Goal: Task Accomplishment & Management: Use online tool/utility

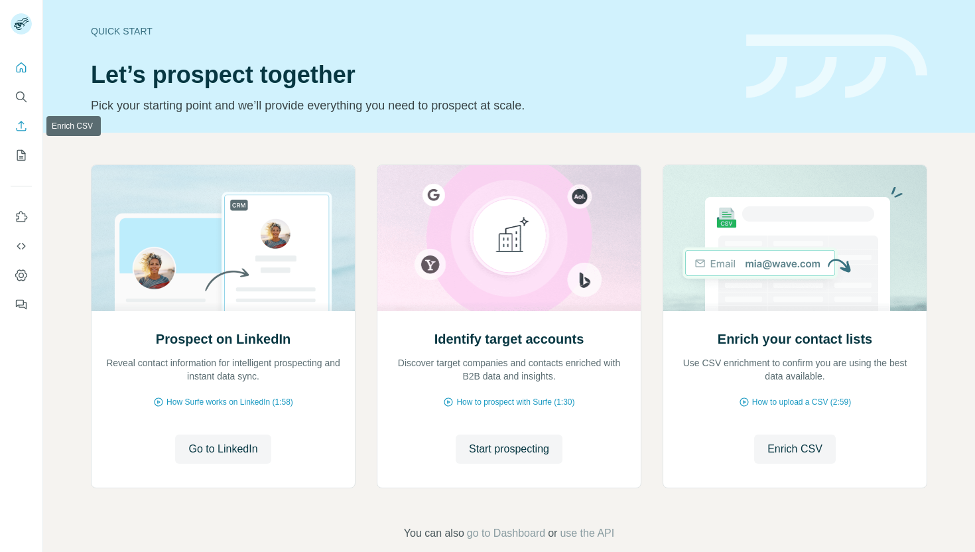
click at [15, 122] on icon "Enrich CSV" at bounding box center [21, 125] width 13 height 13
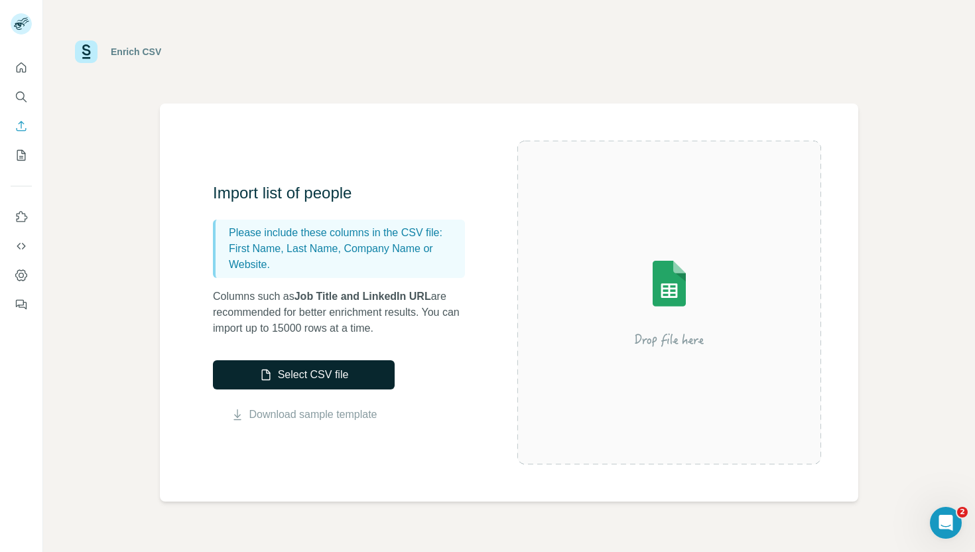
click at [286, 379] on button "Select CSV file" at bounding box center [304, 374] width 182 height 29
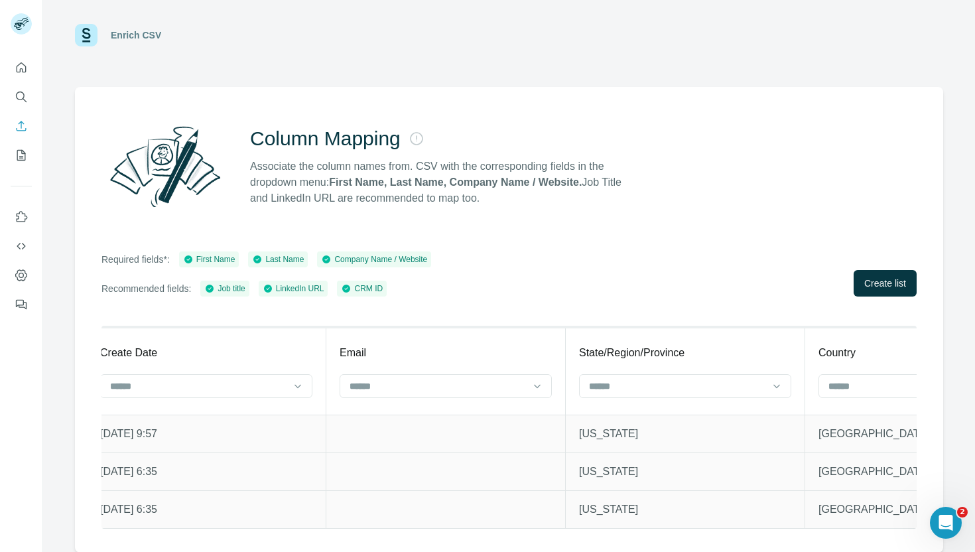
scroll to position [0, 2176]
click at [624, 385] on input at bounding box center [671, 386] width 179 height 15
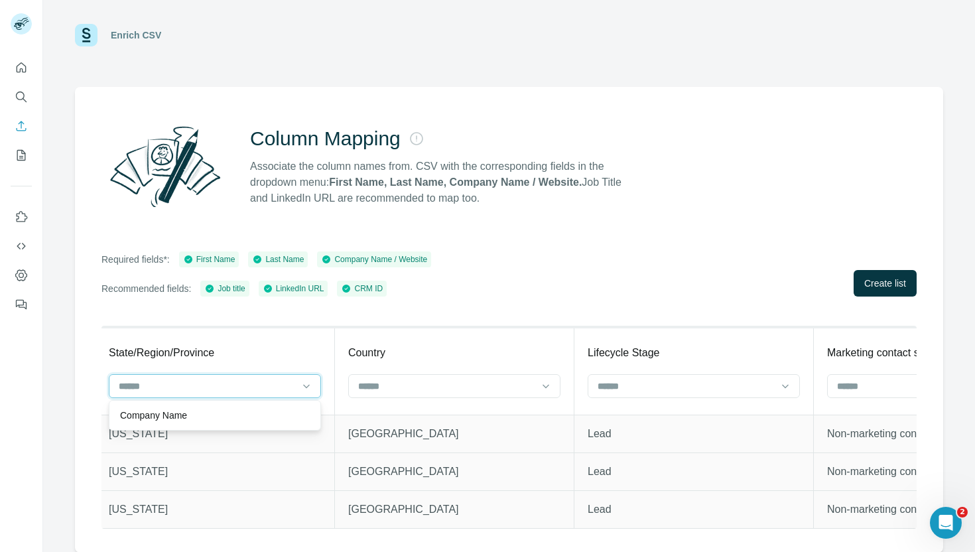
scroll to position [0, 2645]
click at [864, 279] on span "Create list" at bounding box center [885, 283] width 42 height 13
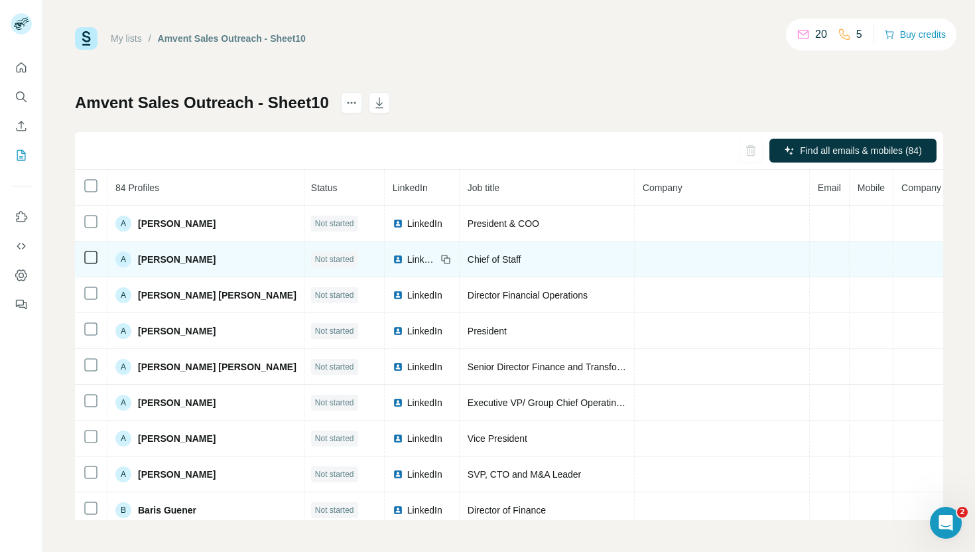
scroll to position [0, 82]
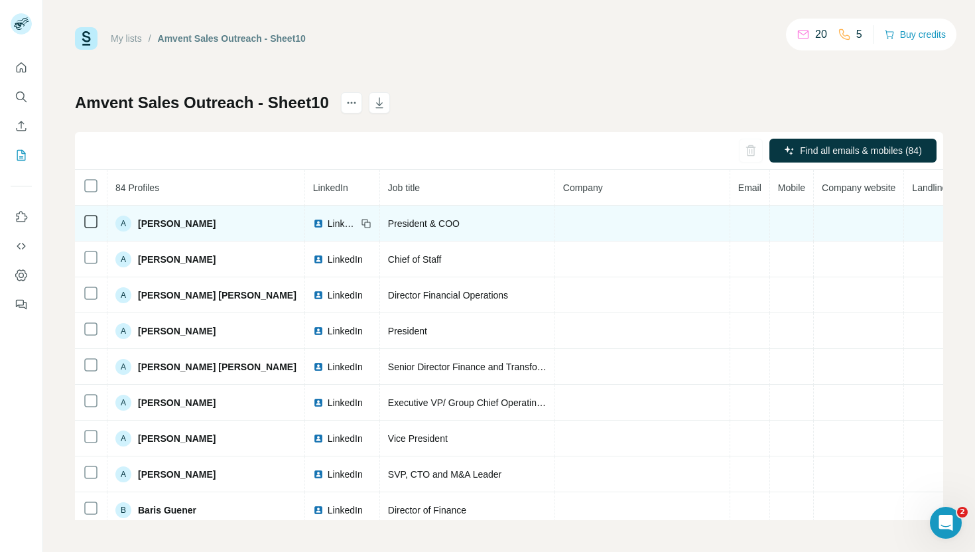
click at [956, 226] on td at bounding box center [980, 224] width 48 height 36
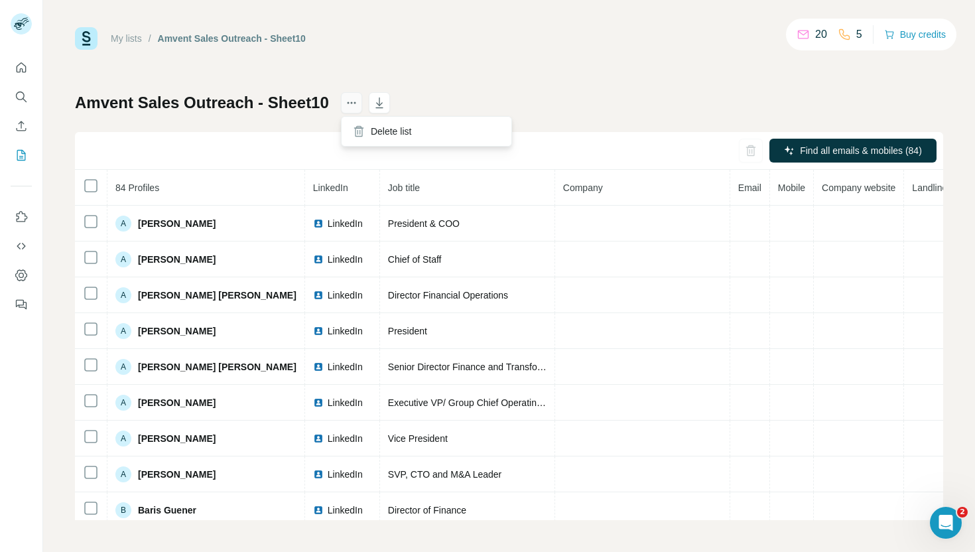
click at [345, 107] on icon "actions" at bounding box center [351, 102] width 13 height 13
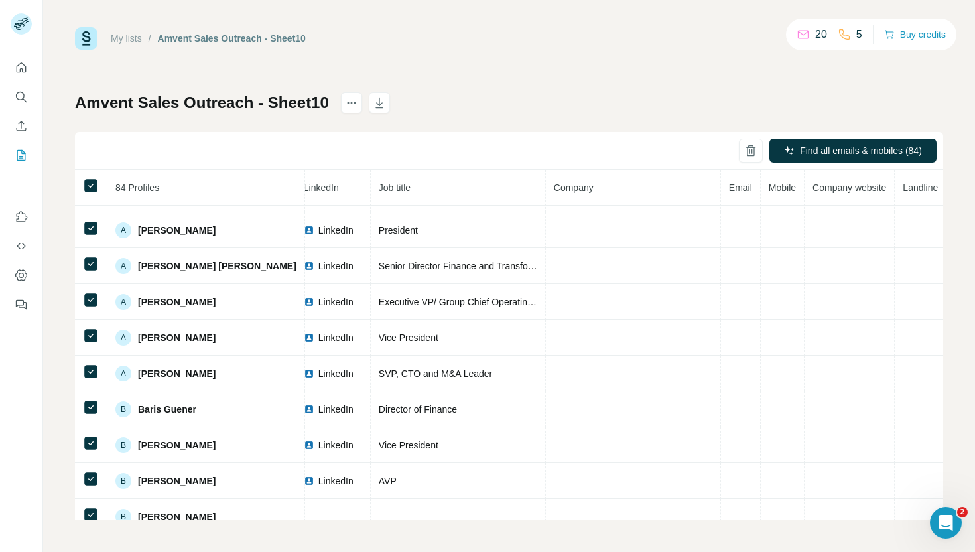
scroll to position [0, 91]
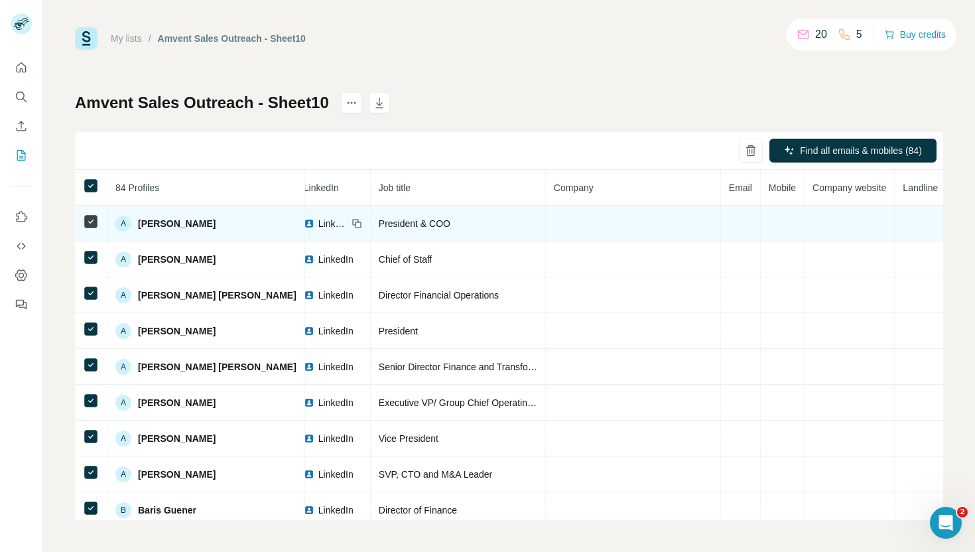
click at [805, 215] on td at bounding box center [850, 224] width 90 height 36
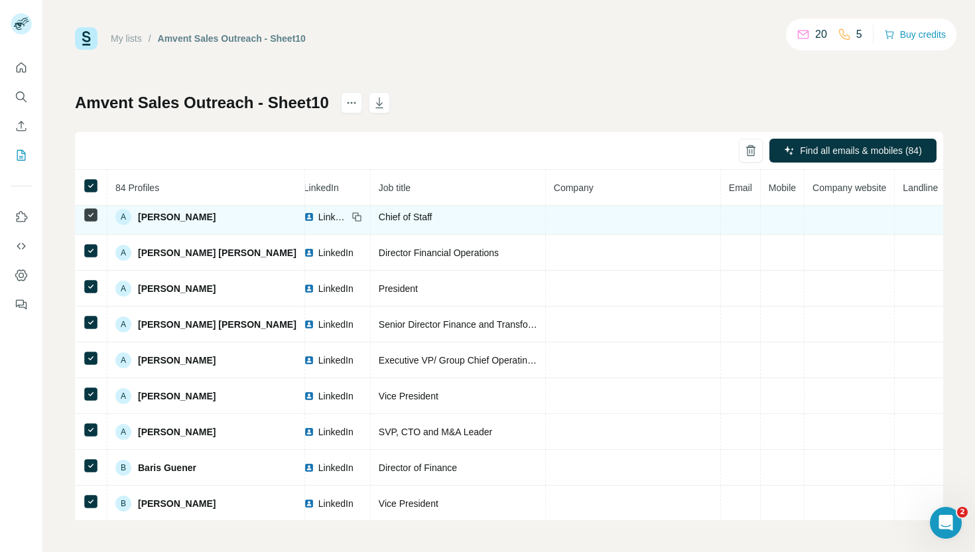
scroll to position [49, 91]
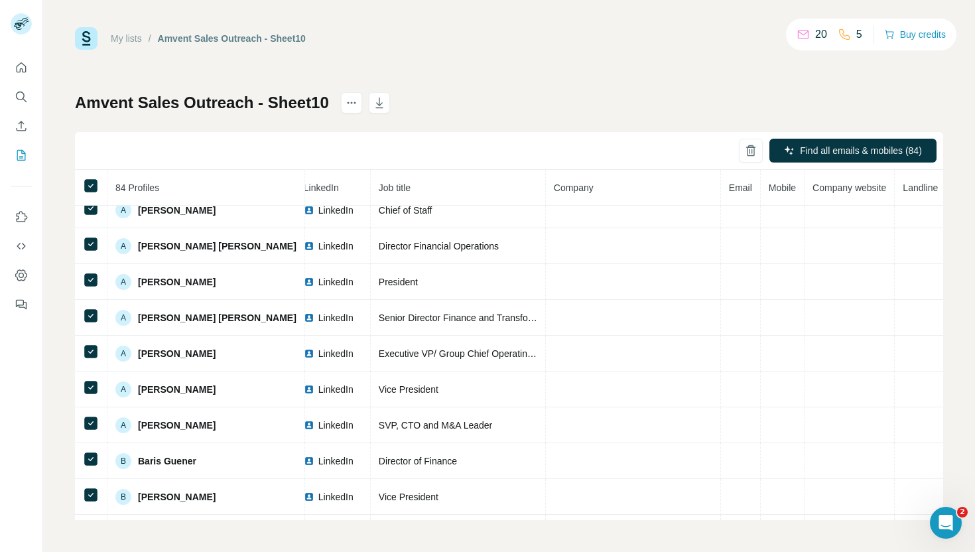
click at [542, 95] on div "Amvent Sales Outreach - Sheet10 Find all emails & mobiles (84) 84 Profiles Stat…" at bounding box center [509, 306] width 868 height 428
click at [119, 36] on link "My lists" at bounding box center [126, 38] width 31 height 11
click at [123, 37] on link "My lists" at bounding box center [126, 38] width 31 height 11
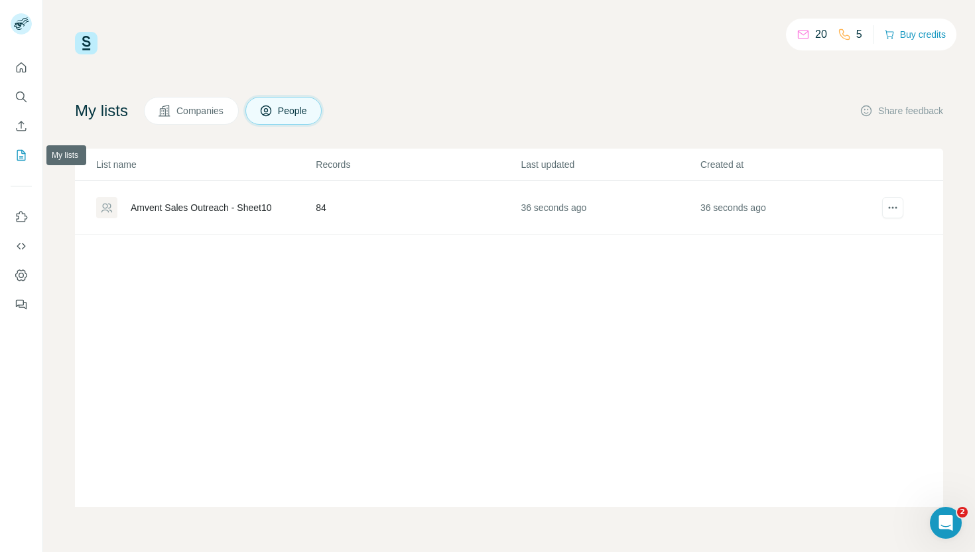
click at [19, 156] on icon "My lists" at bounding box center [22, 154] width 7 height 9
click at [99, 200] on div at bounding box center [106, 207] width 21 height 21
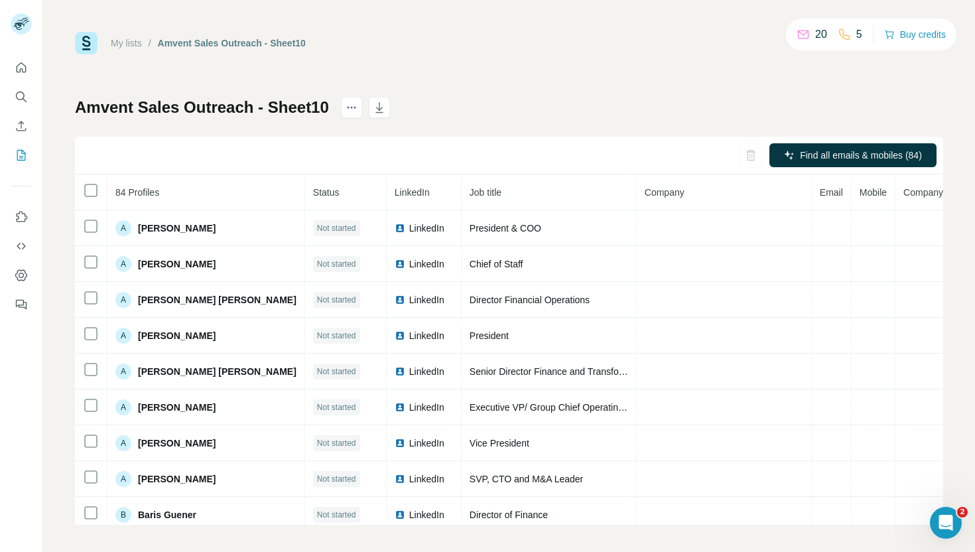
click at [383, 71] on div "My lists / Amvent Sales Outreach - Sheet10 20 5 Buy credits Amvent Sales Outrea…" at bounding box center [509, 278] width 868 height 493
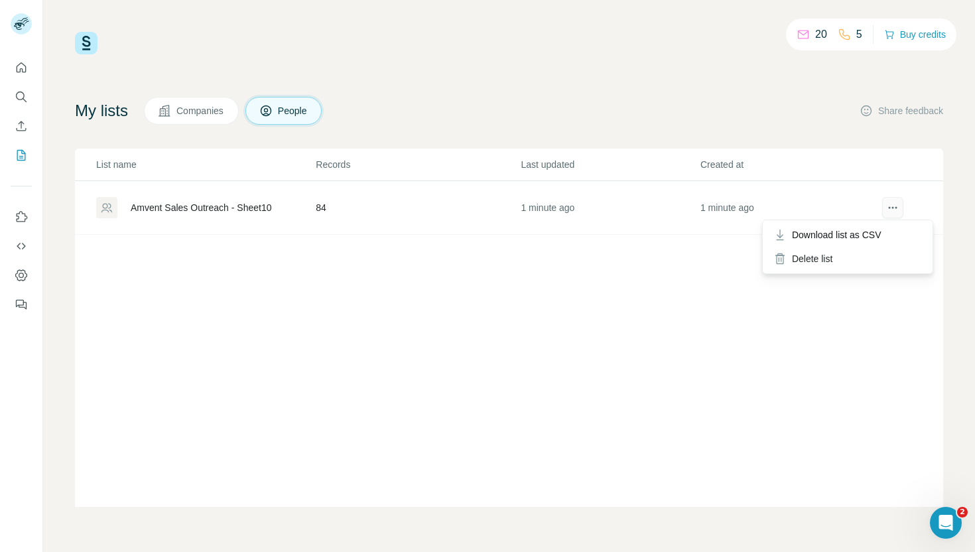
click at [890, 206] on icon "actions" at bounding box center [892, 207] width 13 height 13
click at [835, 256] on div "Delete list" at bounding box center [848, 259] width 165 height 24
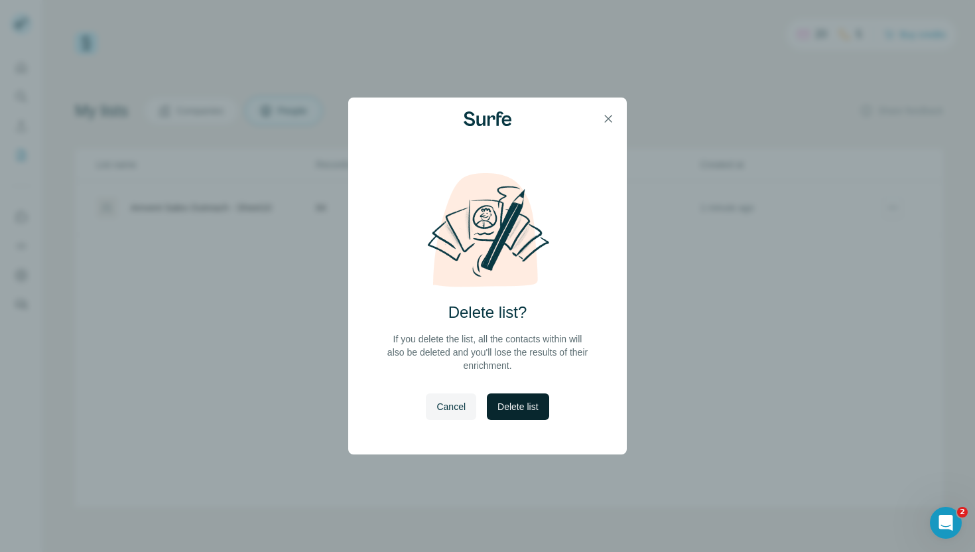
click at [517, 403] on span "Delete list" at bounding box center [518, 406] width 40 height 13
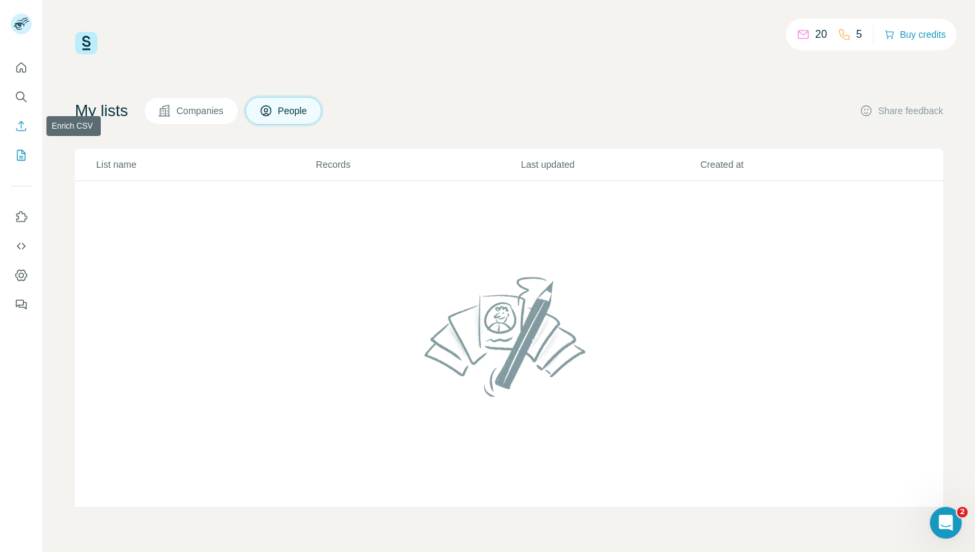
click at [24, 122] on icon "Enrich CSV" at bounding box center [21, 125] width 13 height 13
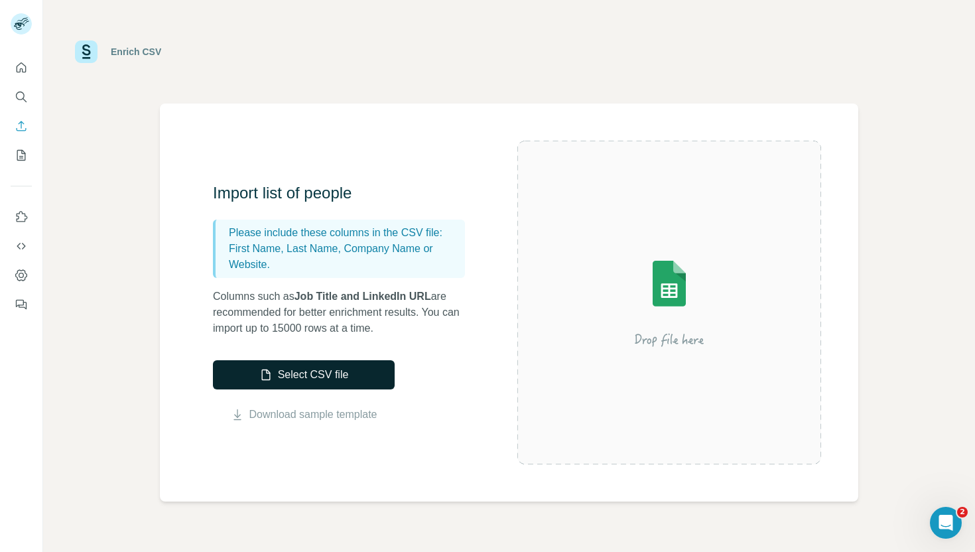
click at [283, 362] on button "Select CSV file" at bounding box center [304, 374] width 182 height 29
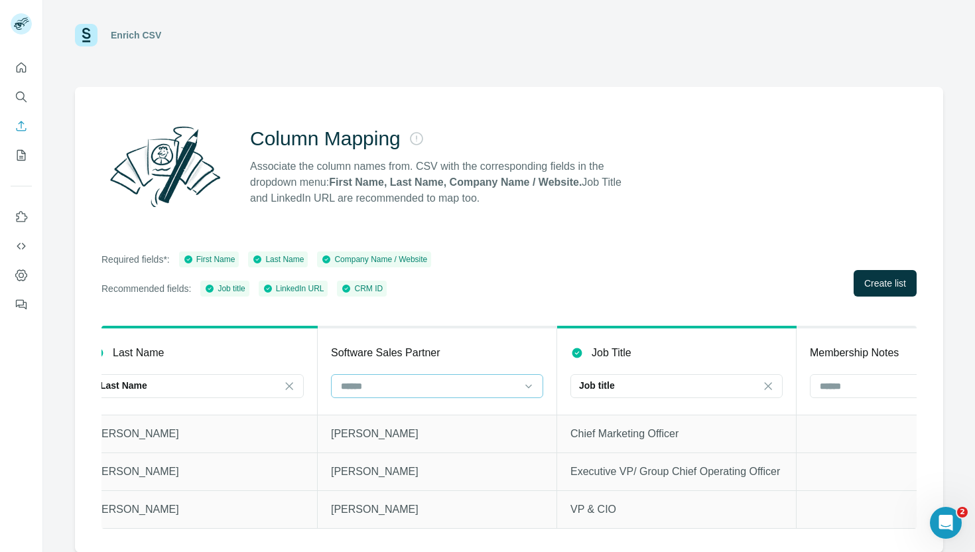
scroll to position [0, 817]
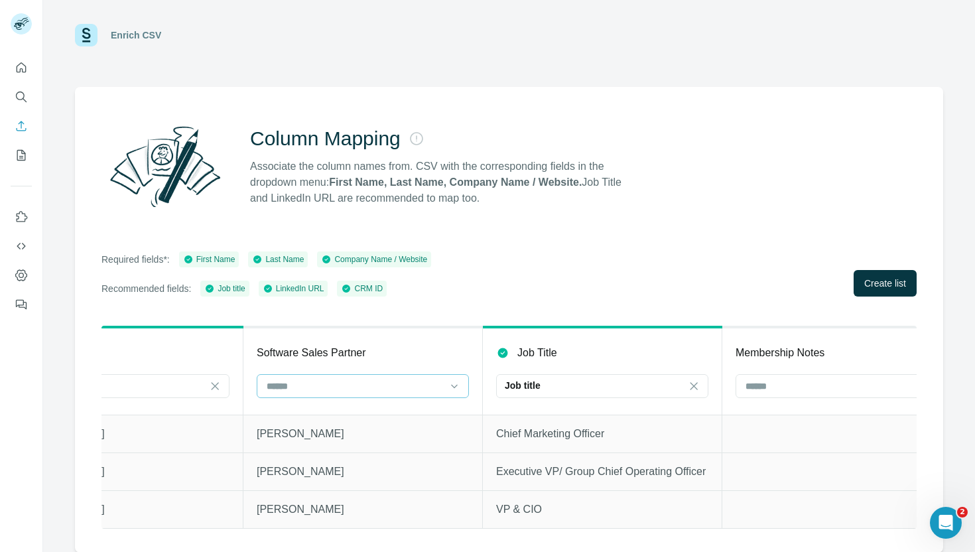
click at [407, 375] on div at bounding box center [354, 386] width 179 height 23
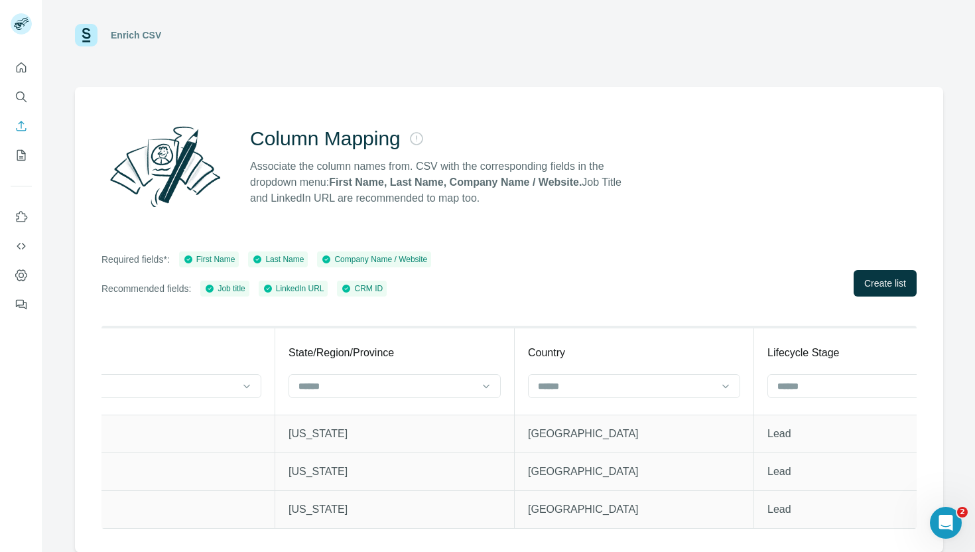
scroll to position [0, 2471]
click at [604, 379] on input at bounding box center [616, 386] width 179 height 15
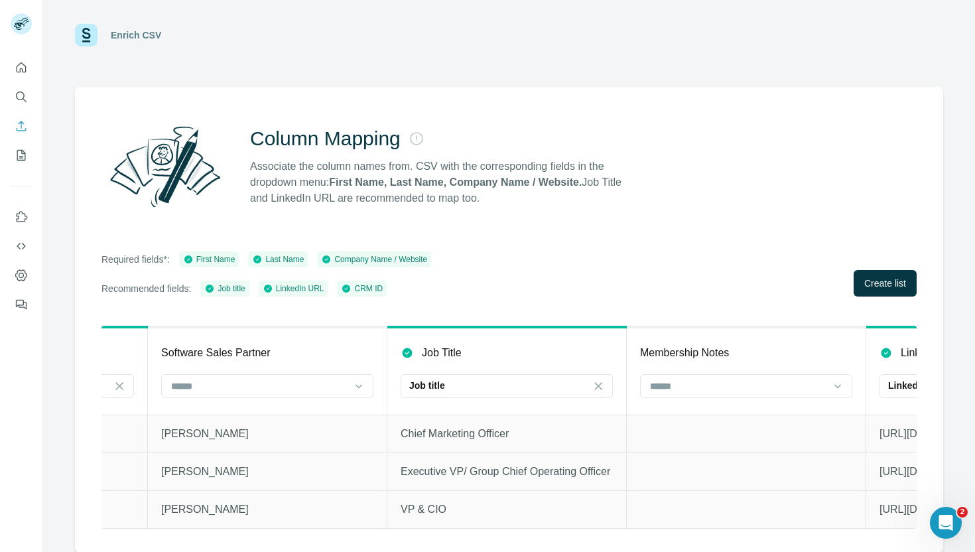
scroll to position [0, 0]
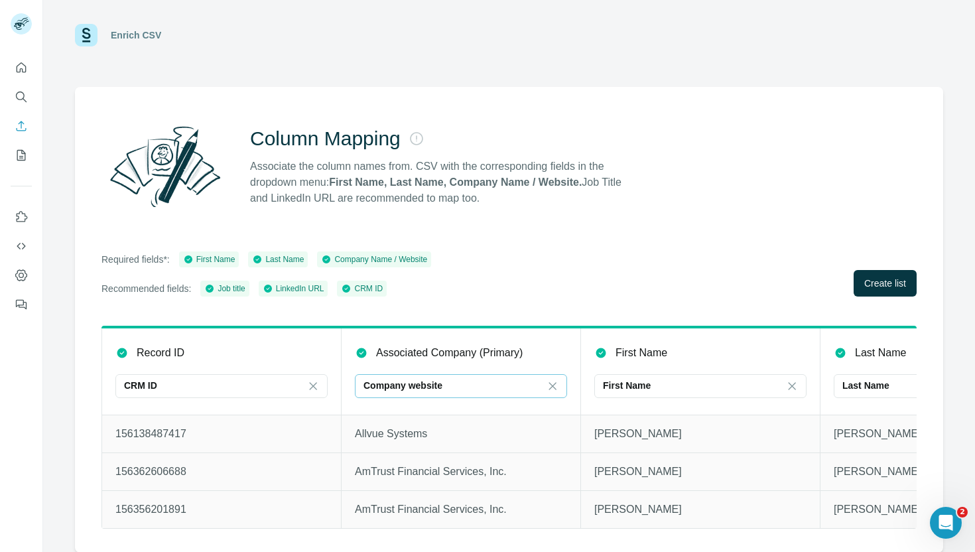
click at [470, 384] on div "Company website" at bounding box center [453, 385] width 179 height 13
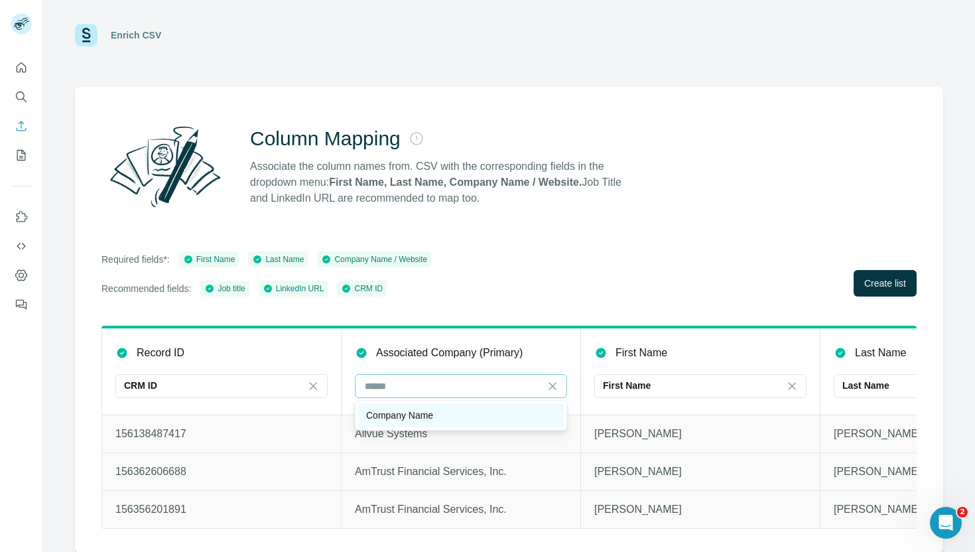
click at [436, 419] on div "Company Name" at bounding box center [461, 415] width 190 height 13
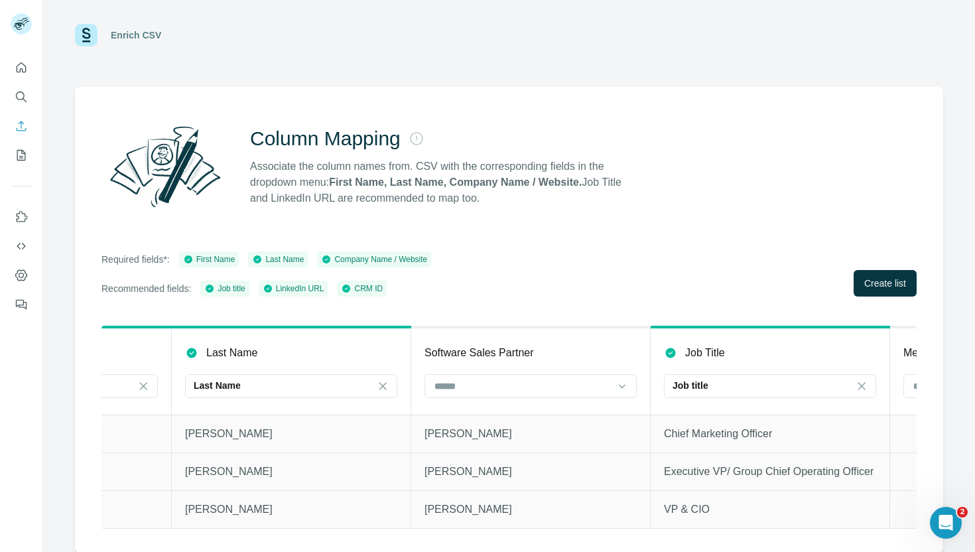
scroll to position [0, 688]
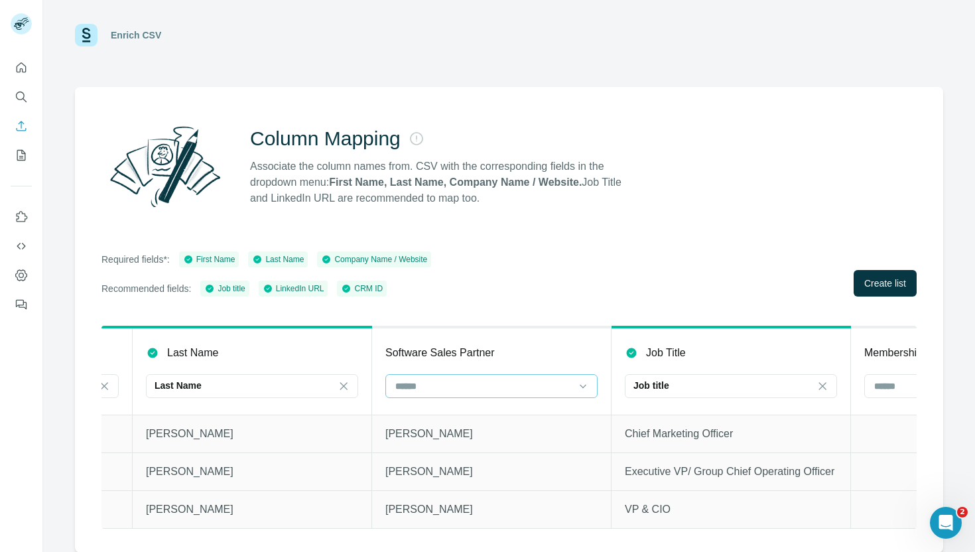
click at [530, 383] on input at bounding box center [483, 386] width 179 height 15
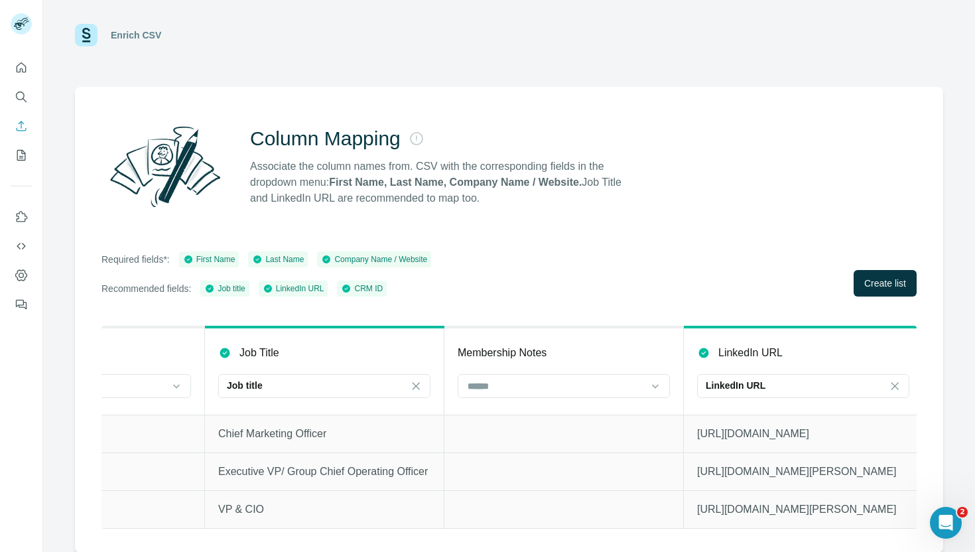
scroll to position [0, 1343]
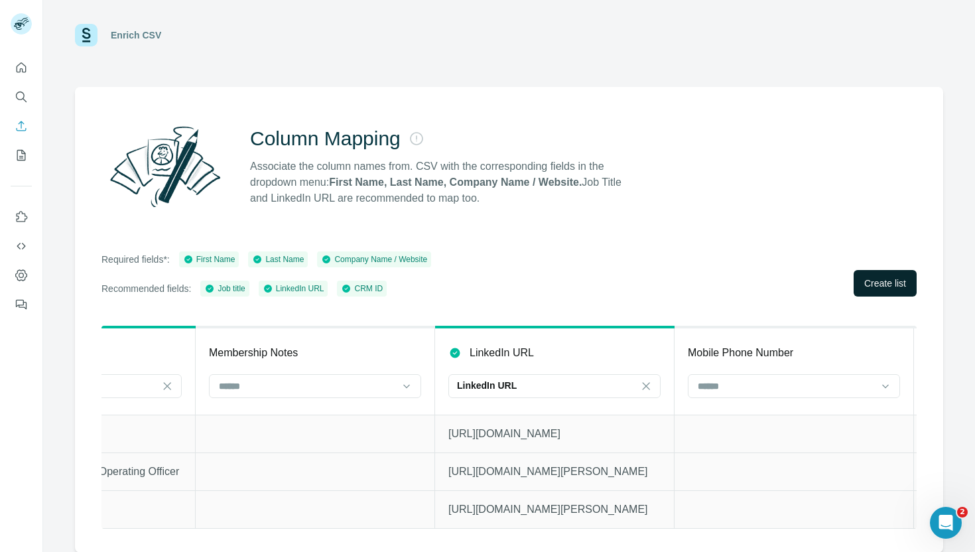
click at [900, 271] on button "Create list" at bounding box center [885, 283] width 63 height 27
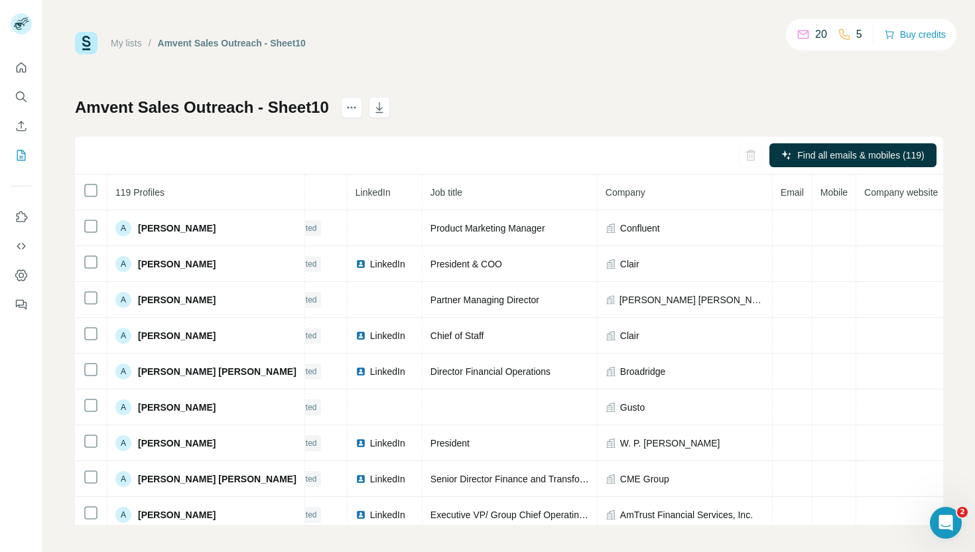
scroll to position [0, 82]
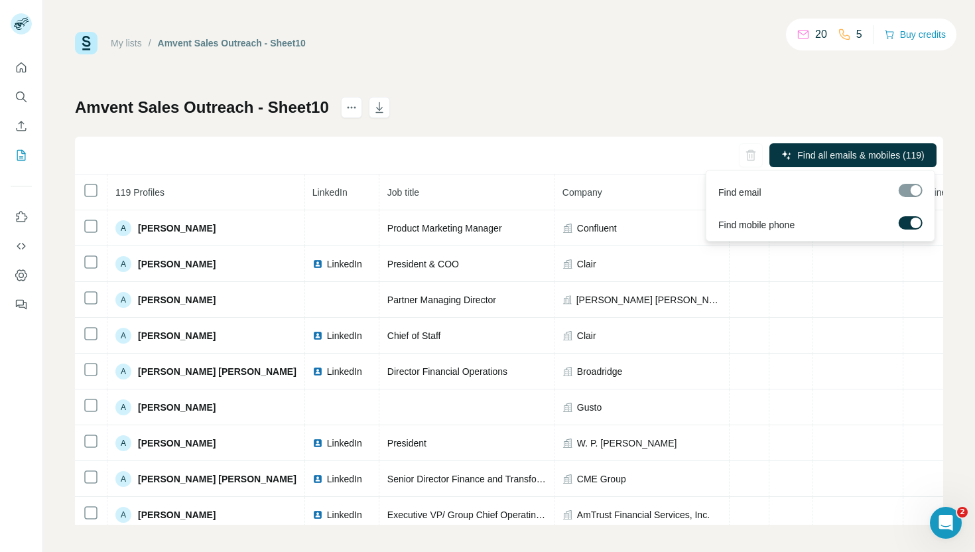
click at [909, 218] on label at bounding box center [911, 222] width 24 height 13
click at [911, 184] on div at bounding box center [911, 190] width 24 height 13
click at [912, 225] on label at bounding box center [911, 222] width 24 height 13
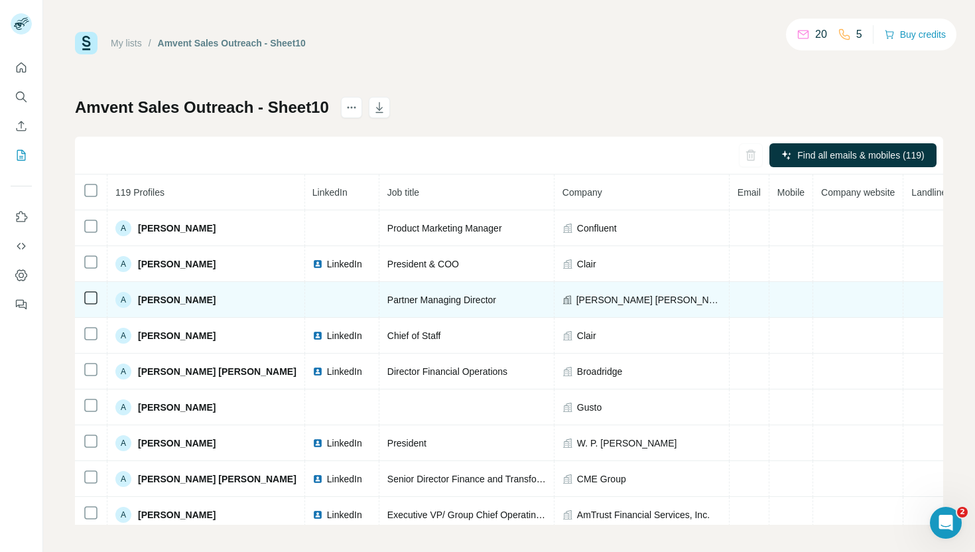
click at [305, 294] on td at bounding box center [342, 300] width 75 height 36
click at [169, 303] on span "[PERSON_NAME]" at bounding box center [177, 299] width 78 height 13
click at [169, 301] on span "[PERSON_NAME]" at bounding box center [177, 299] width 78 height 13
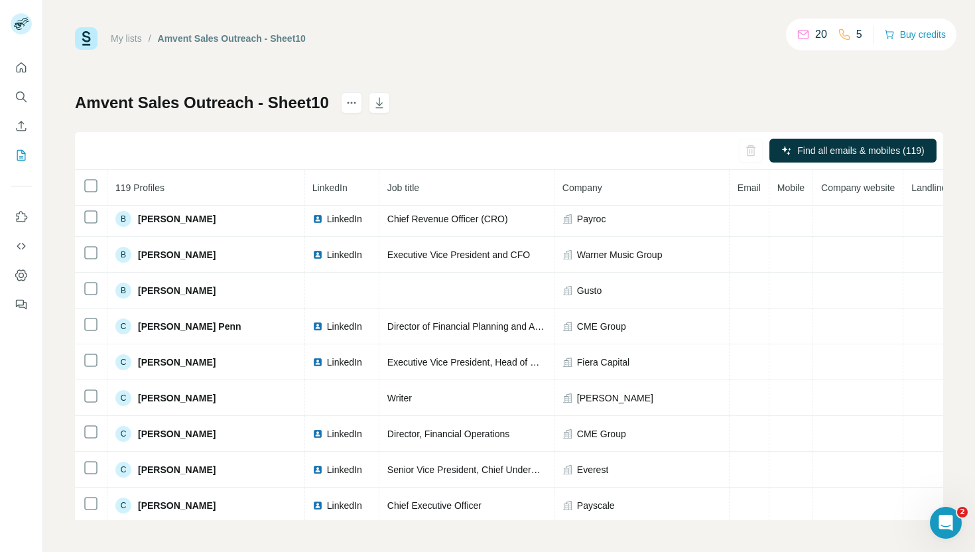
scroll to position [760, 82]
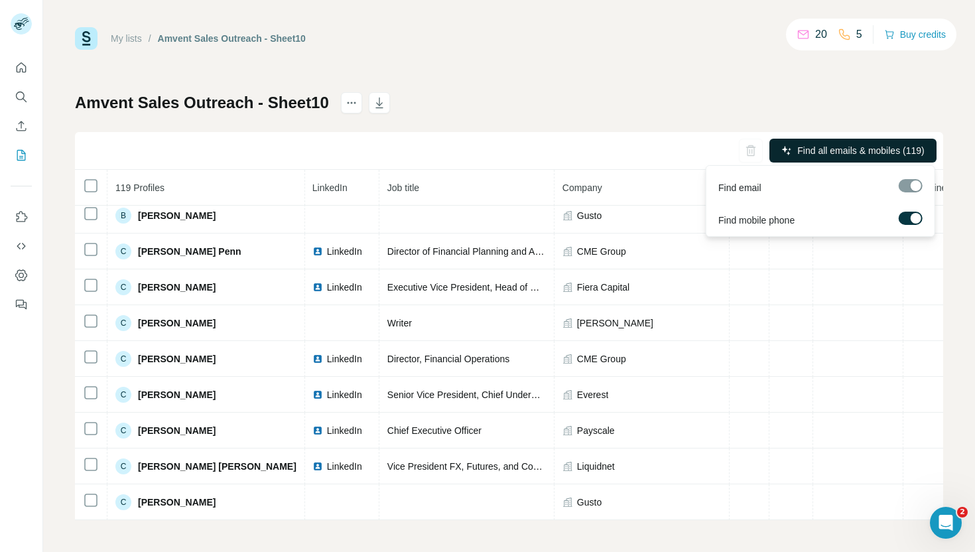
click at [888, 147] on span "Find all emails & mobiles (119)" at bounding box center [860, 150] width 127 height 13
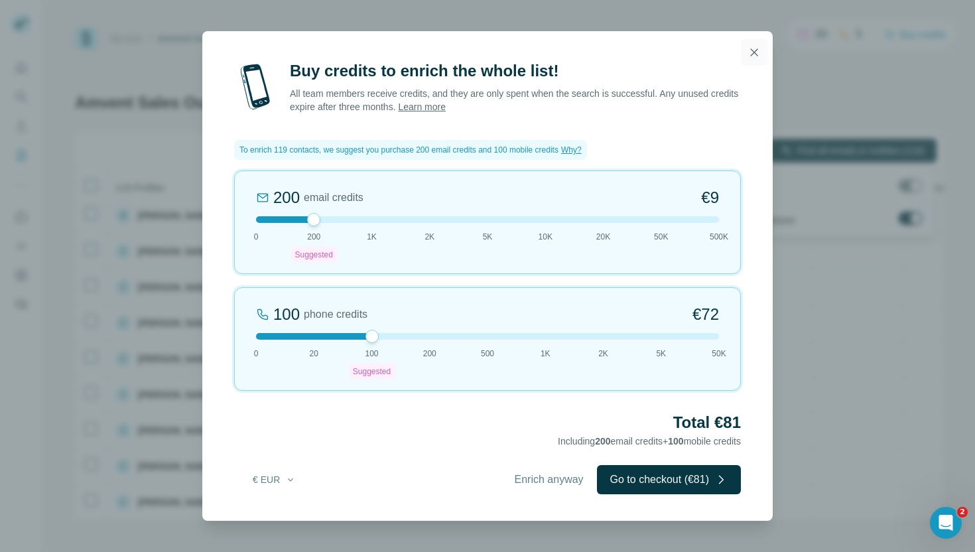
click at [750, 49] on icon "button" at bounding box center [754, 52] width 13 height 13
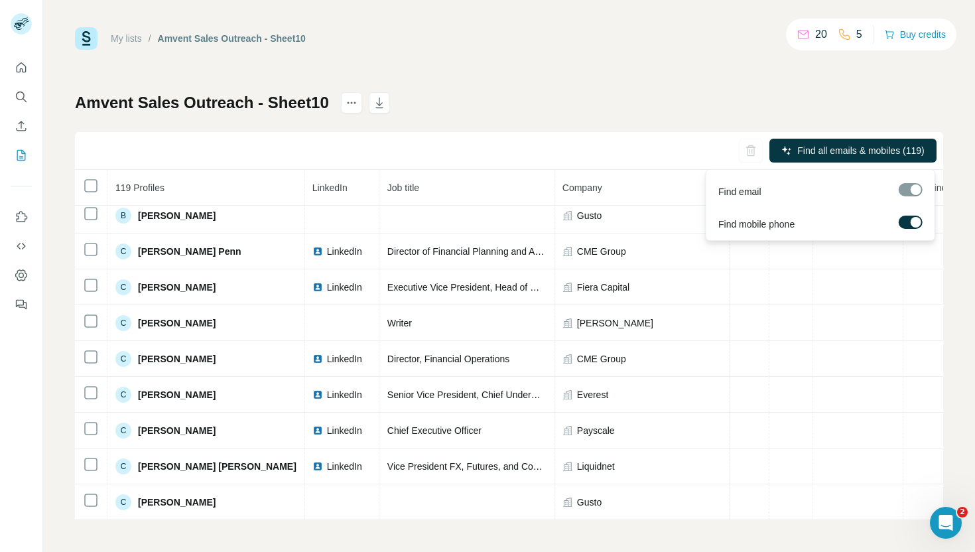
scroll to position [0, 0]
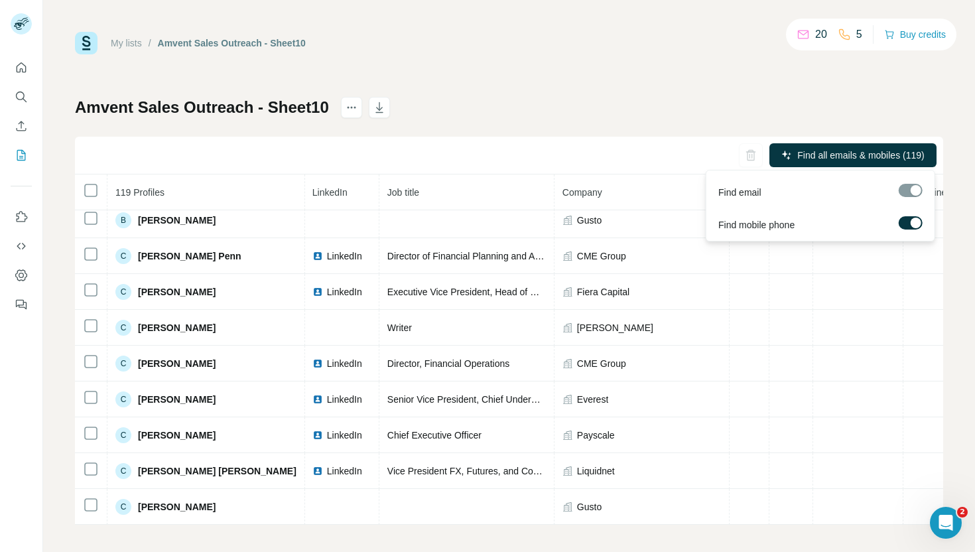
click at [798, 31] on icon at bounding box center [803, 35] width 11 height 9
click at [700, 45] on div "My lists / Amvent Sales Outreach - Sheet10 20 5 Buy credits" at bounding box center [509, 43] width 868 height 23
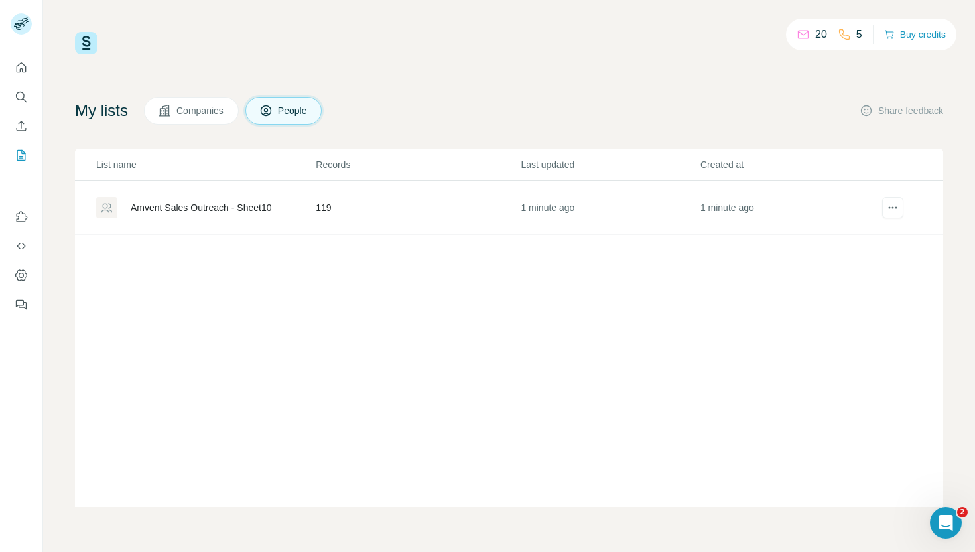
click at [312, 209] on div "Amvent Sales Outreach - Sheet10" at bounding box center [205, 207] width 218 height 21
